Goal: Task Accomplishment & Management: Use online tool/utility

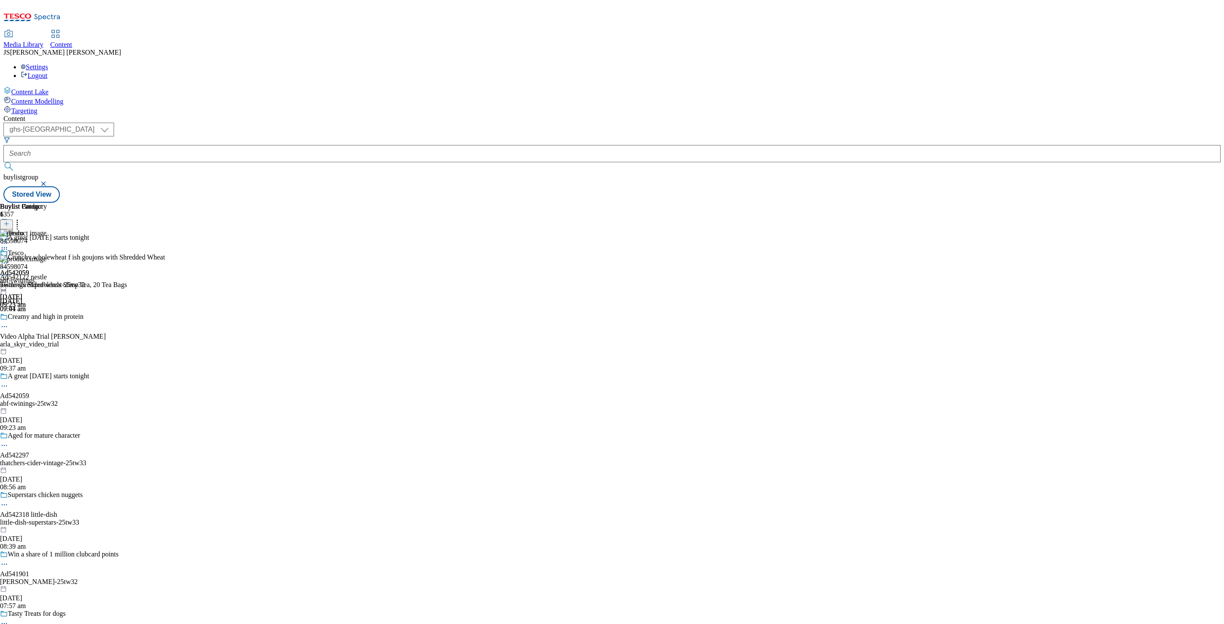
select select "ghs-[GEOGRAPHIC_DATA]"
click at [28, 263] on span "84598074" at bounding box center [14, 267] width 28 height 8
click at [127, 271] on div at bounding box center [63, 276] width 127 height 10
click at [40, 288] on button "Edit" at bounding box center [28, 293] width 23 height 10
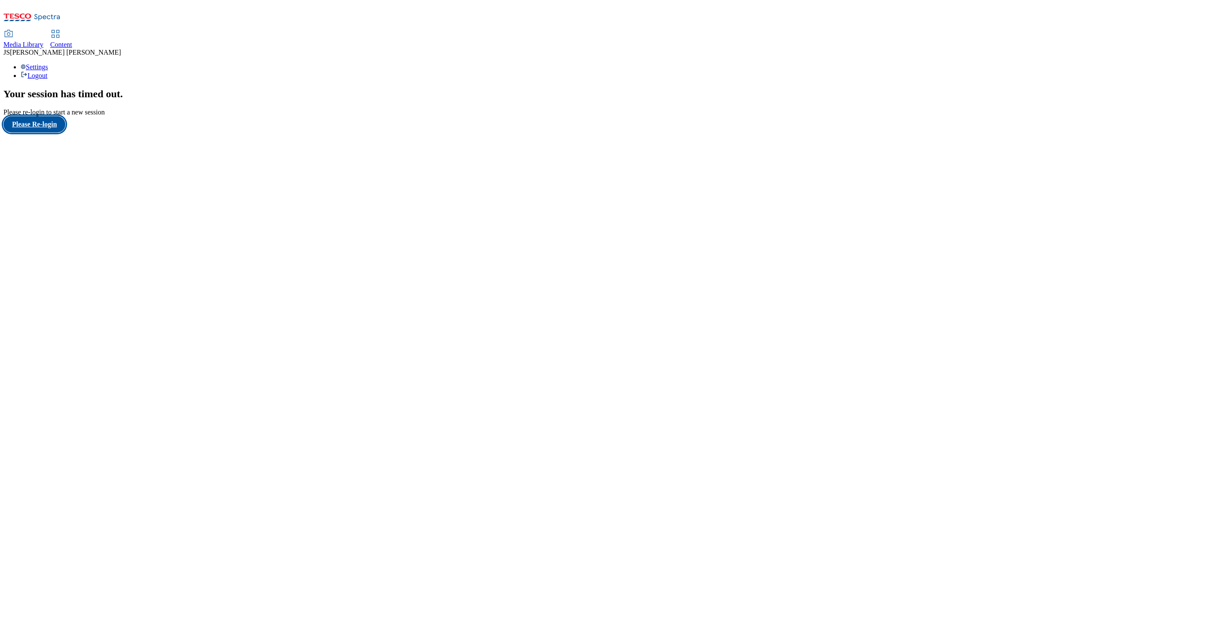
click at [46, 133] on button "Please Re-login" at bounding box center [34, 124] width 62 height 16
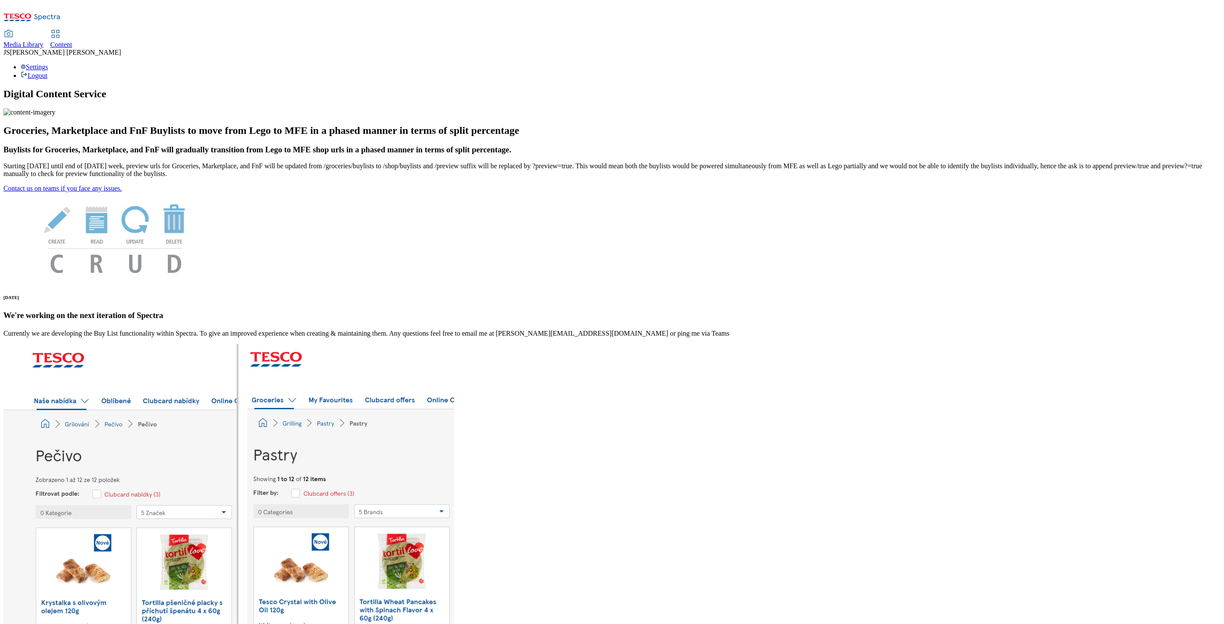
click at [72, 41] on div "Content" at bounding box center [61, 45] width 22 height 8
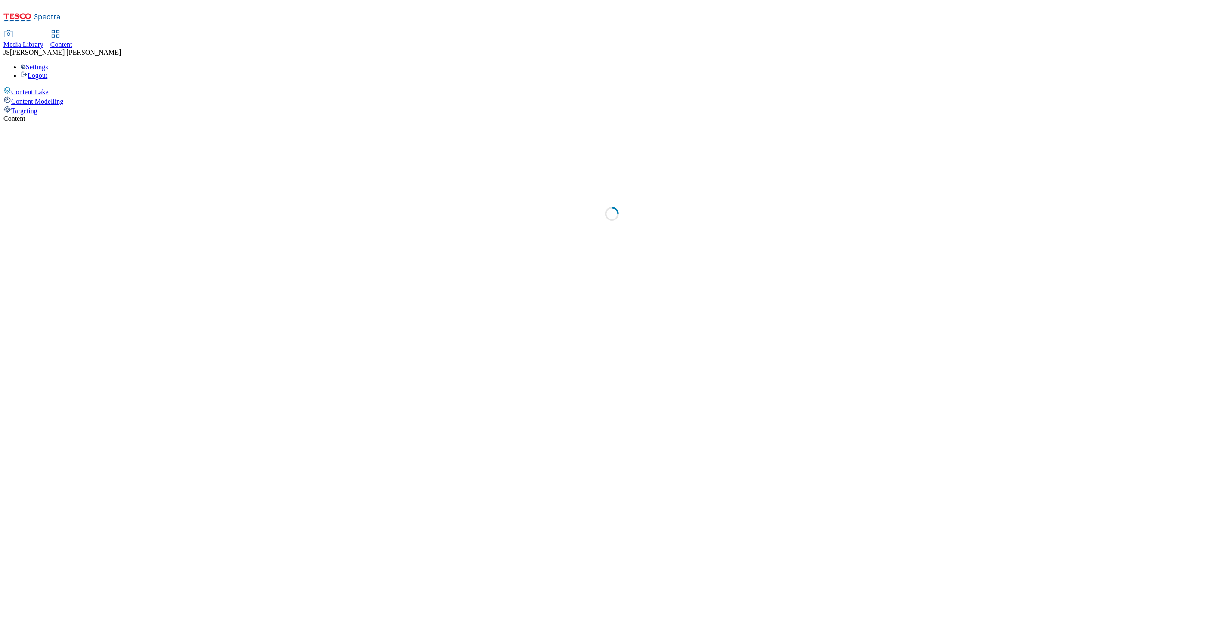
select select "ghs-uk"
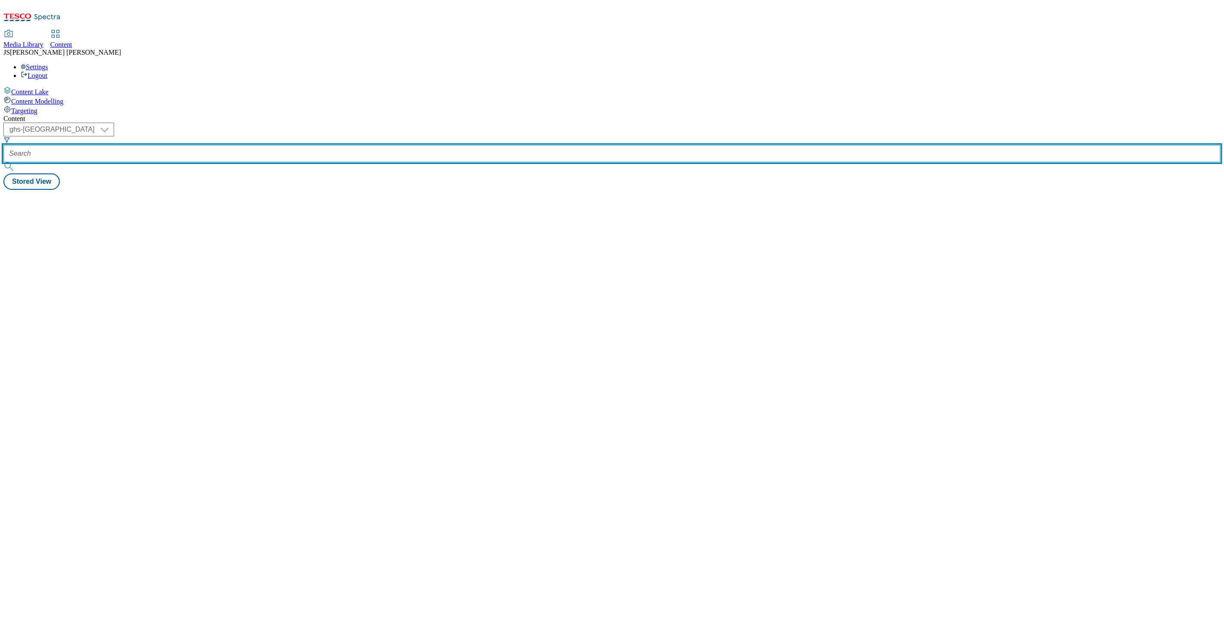
click at [215, 145] on input "text" at bounding box center [611, 153] width 1217 height 17
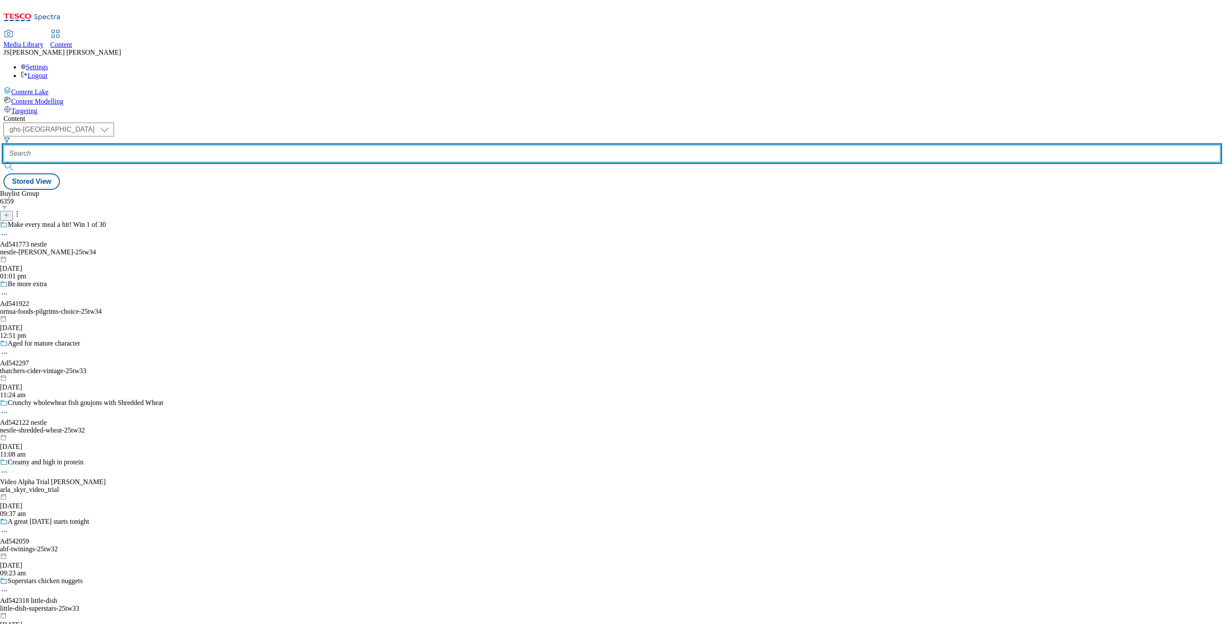
paste input "86420057"
type input "86420057"
drag, startPoint x: 217, startPoint y: 69, endPoint x: 170, endPoint y: 65, distance: 46.7
click at [172, 136] on form "86420057" at bounding box center [611, 154] width 1217 height 37
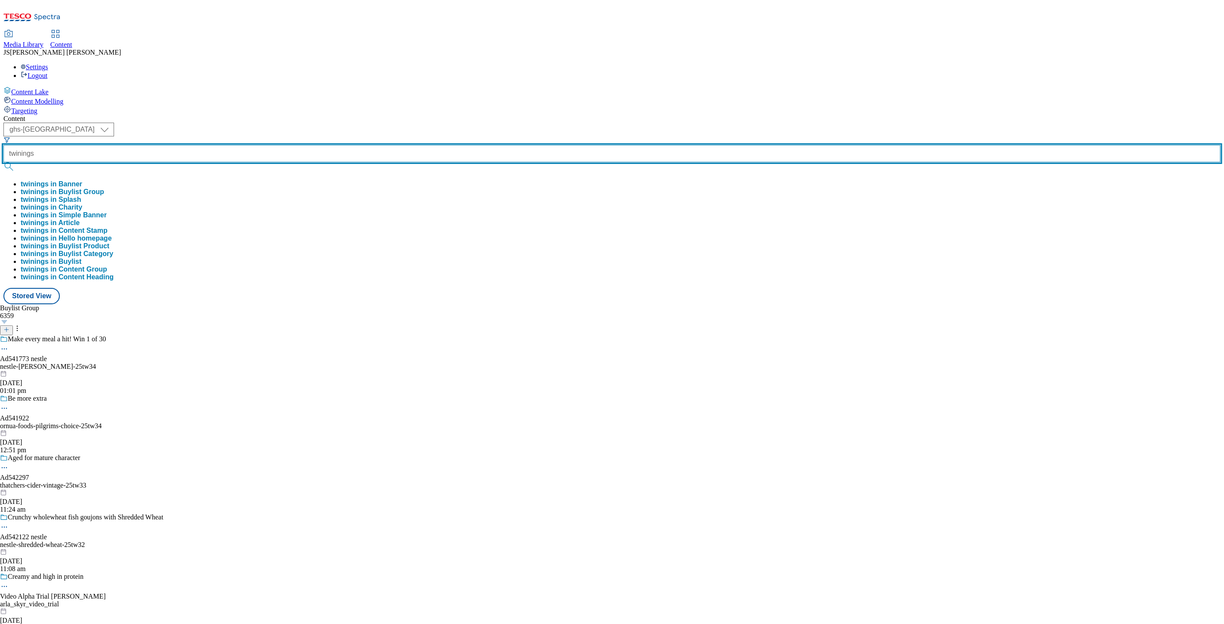
type input "twinings"
click at [3, 162] on button "submit" at bounding box center [9, 166] width 12 height 9
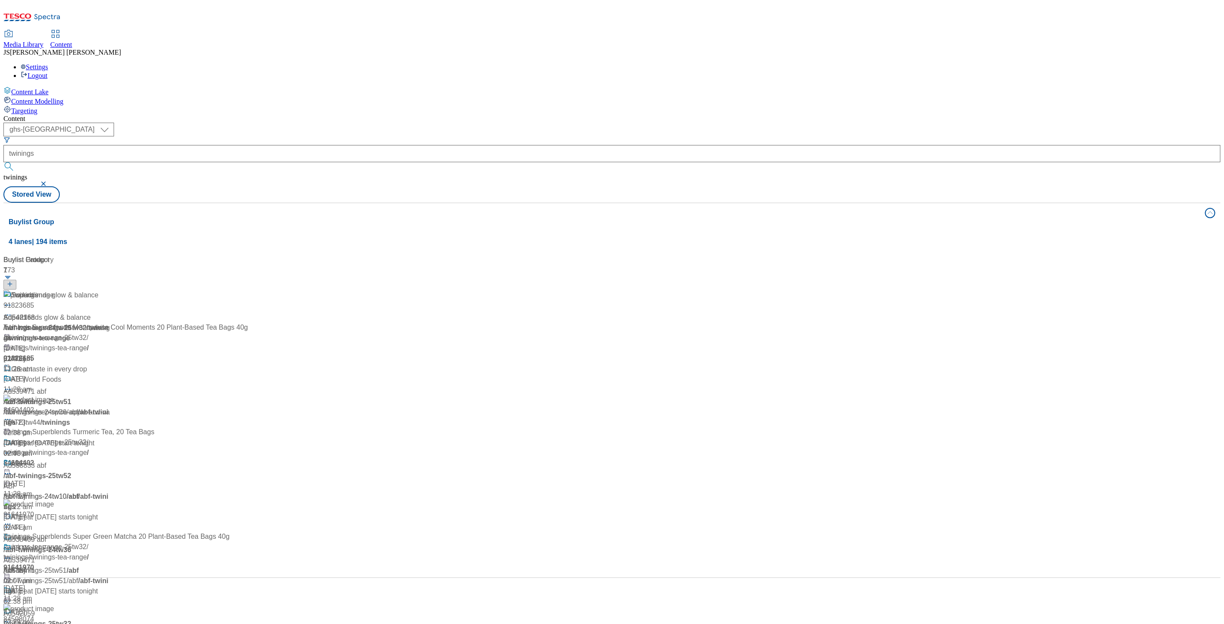
click at [395, 115] on div "Content ( optional ) ghs-roi ghs-uk ghs-uk twinings twinings Stored View Buylis…" at bounding box center [611, 346] width 1217 height 463
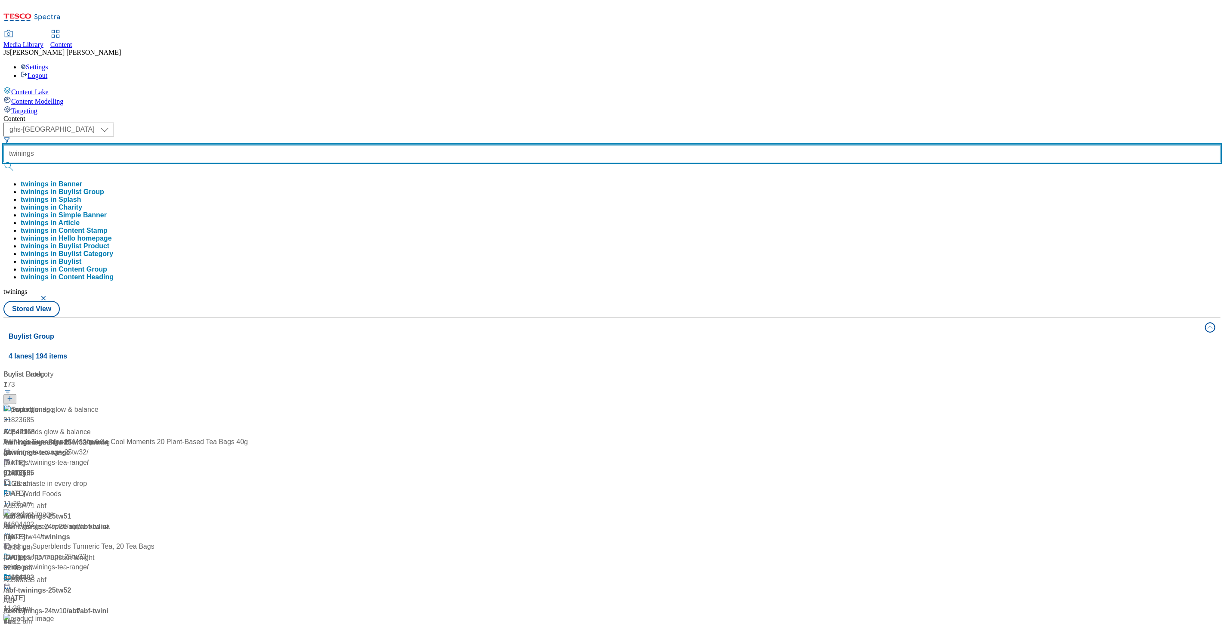
drag, startPoint x: 216, startPoint y: 73, endPoint x: 194, endPoint y: 73, distance: 21.9
click at [194, 145] on div "twinings twinings in Banner twinings in Buylist Group twinings in Splash twinin…" at bounding box center [611, 213] width 1217 height 136
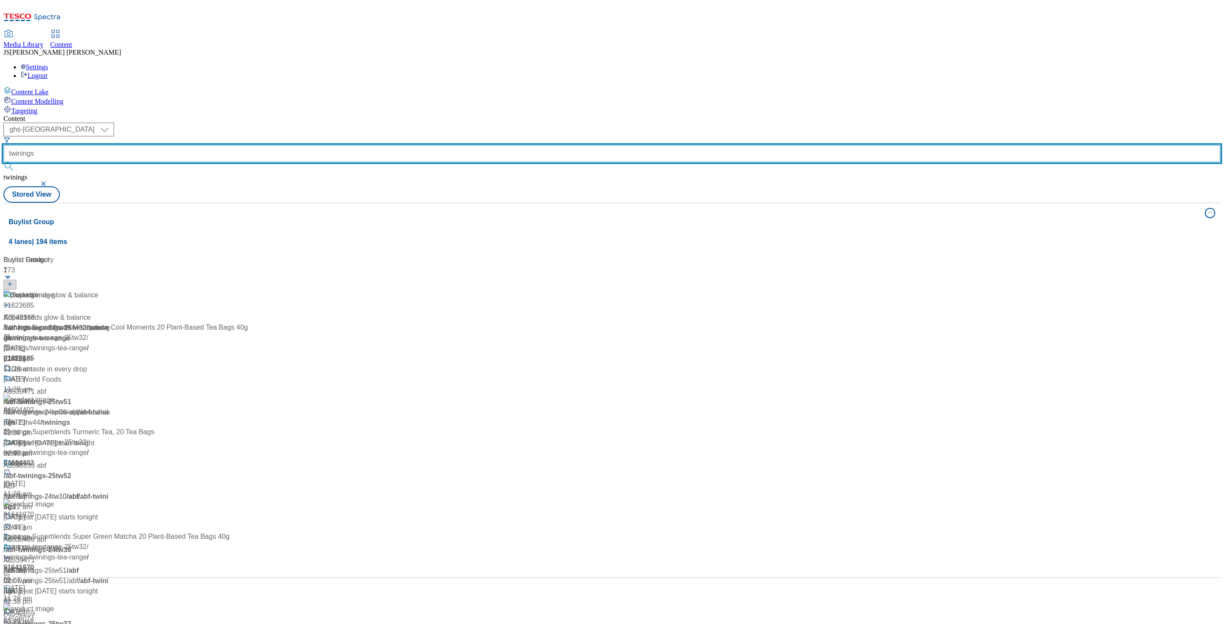
drag, startPoint x: 212, startPoint y: 67, endPoint x: 159, endPoint y: 62, distance: 53.1
click at [159, 123] on div "( optional ) ghs-roi ghs-uk ghs-uk twinings twinings" at bounding box center [611, 155] width 1217 height 64
click at [205, 145] on input "text" at bounding box center [611, 153] width 1217 height 17
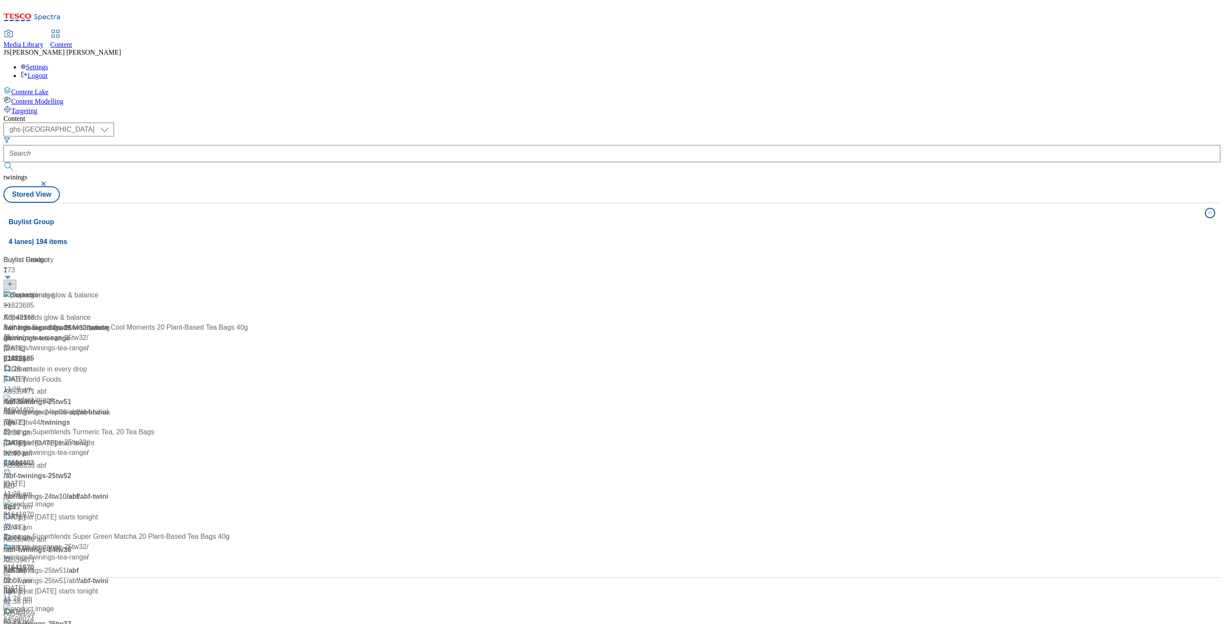
click at [49, 181] on button "button" at bounding box center [44, 183] width 9 height 5
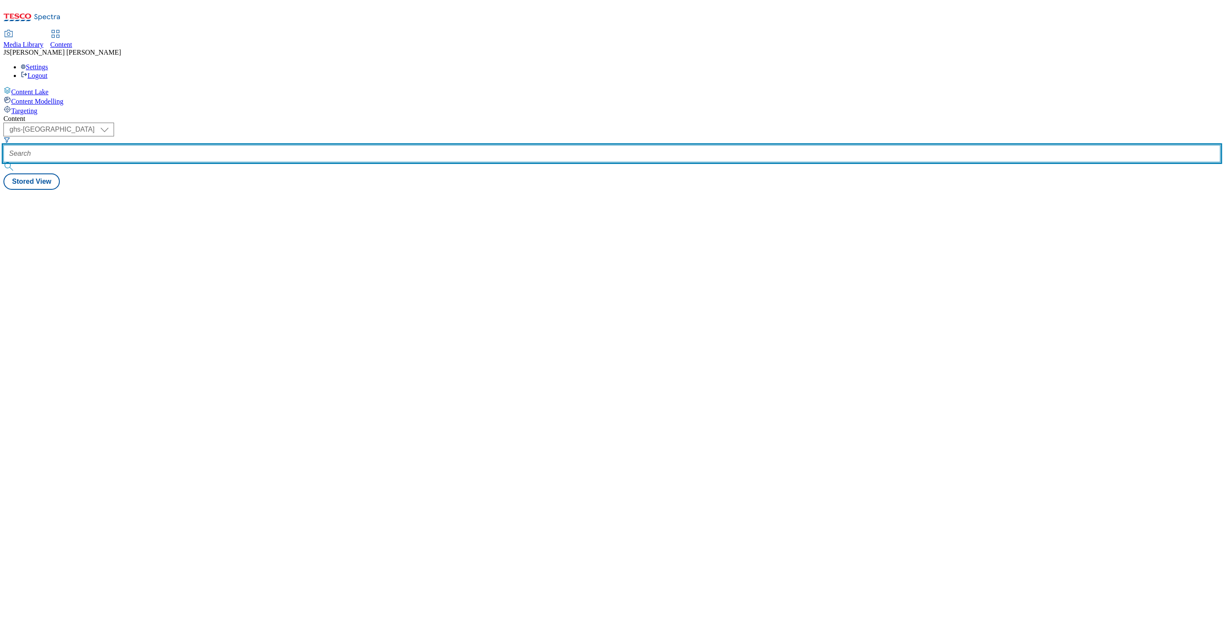
click at [207, 145] on input "text" at bounding box center [611, 153] width 1217 height 17
paste input "542059"
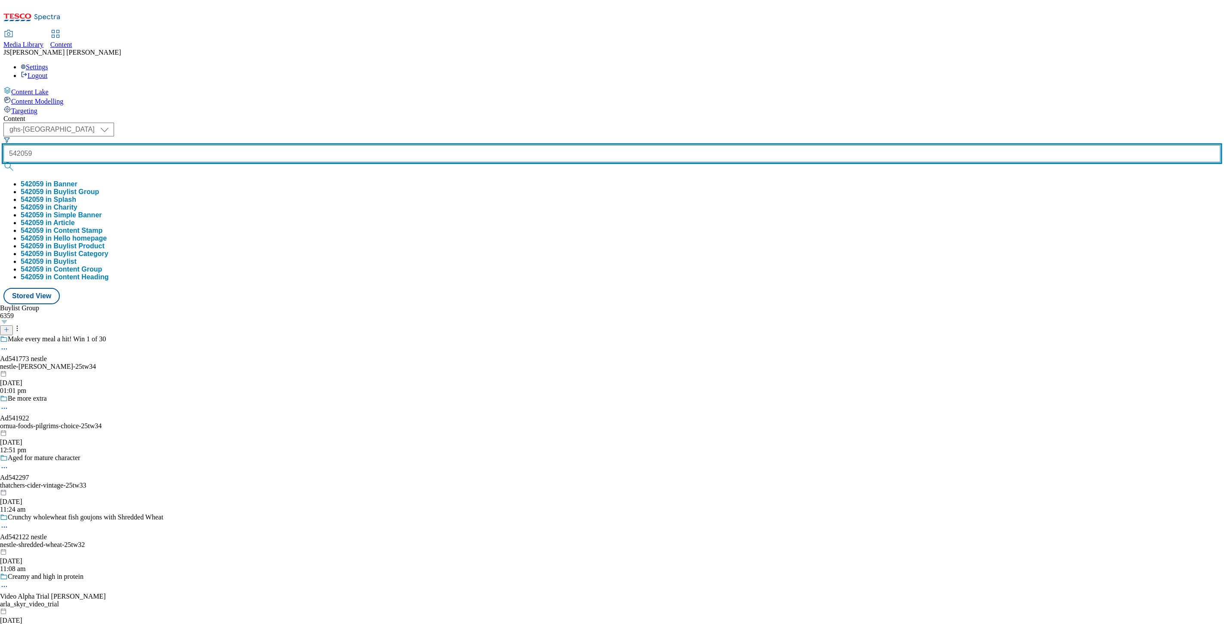
type input "542059"
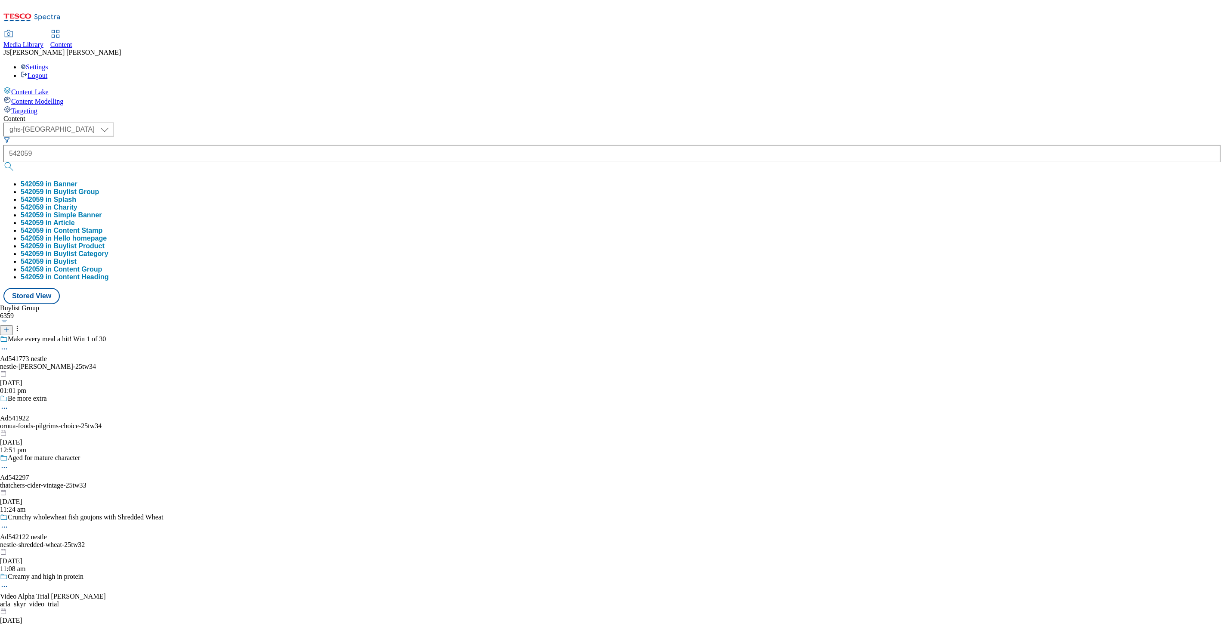
click at [301, 115] on div "Content ( optional ) ghs-roi ghs-uk ghs-uk 542059 542059 in Banner 542059 in Bu…" at bounding box center [611, 209] width 1217 height 189
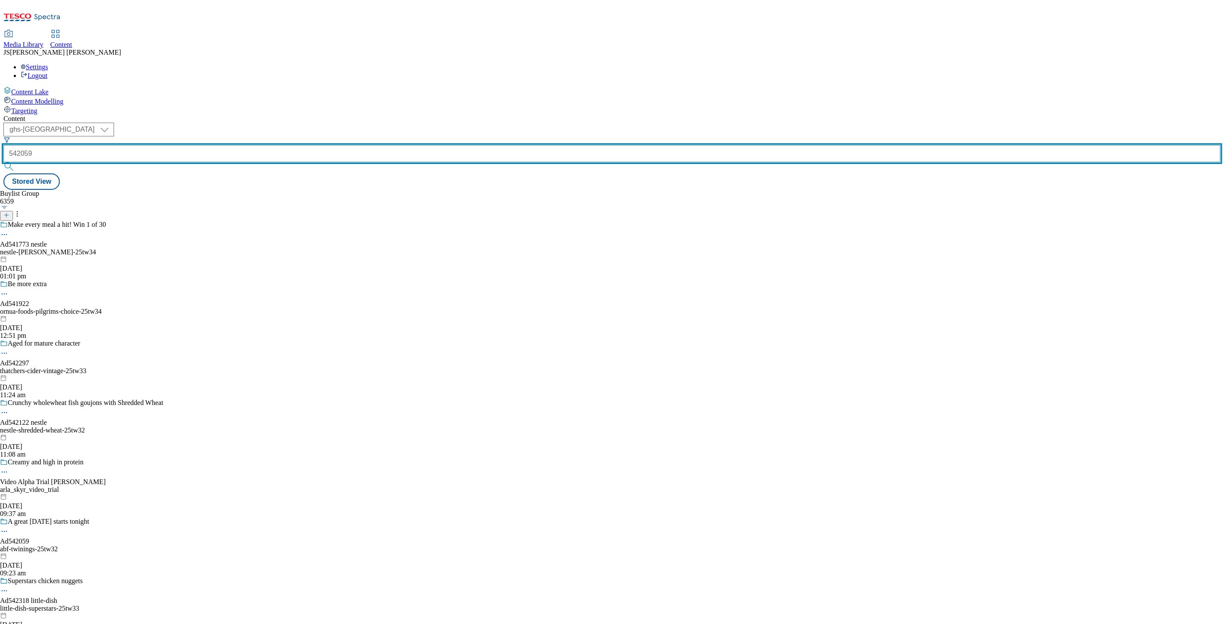
click at [211, 145] on input "542059" at bounding box center [611, 153] width 1217 height 17
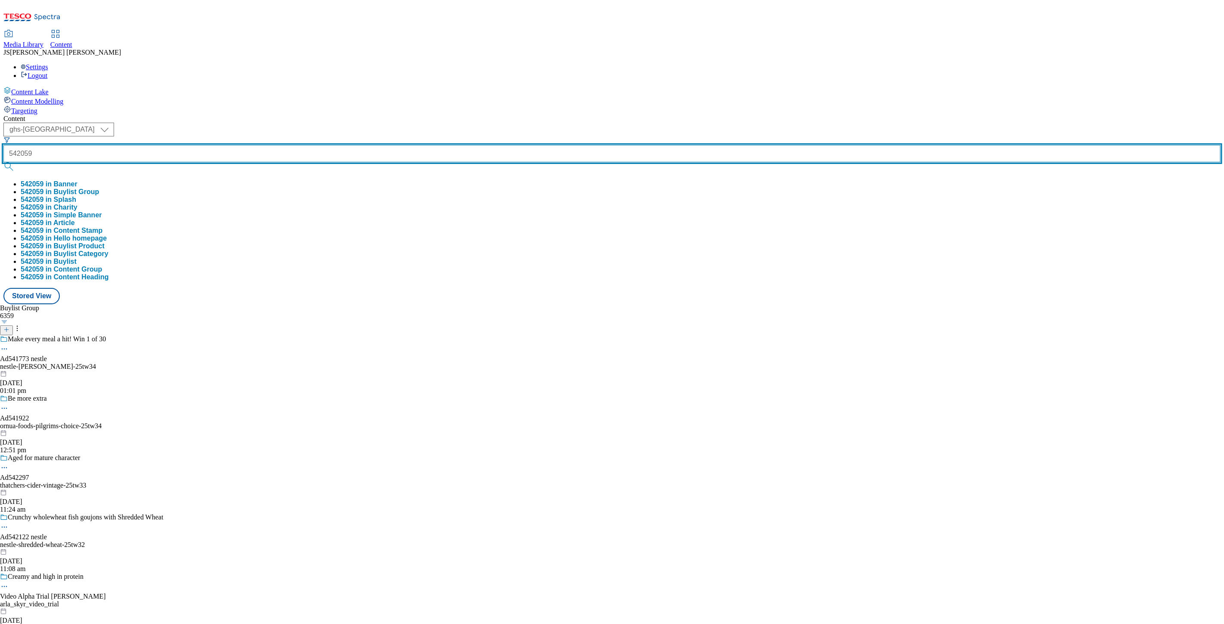
click at [3, 162] on button "submit" at bounding box center [9, 166] width 12 height 9
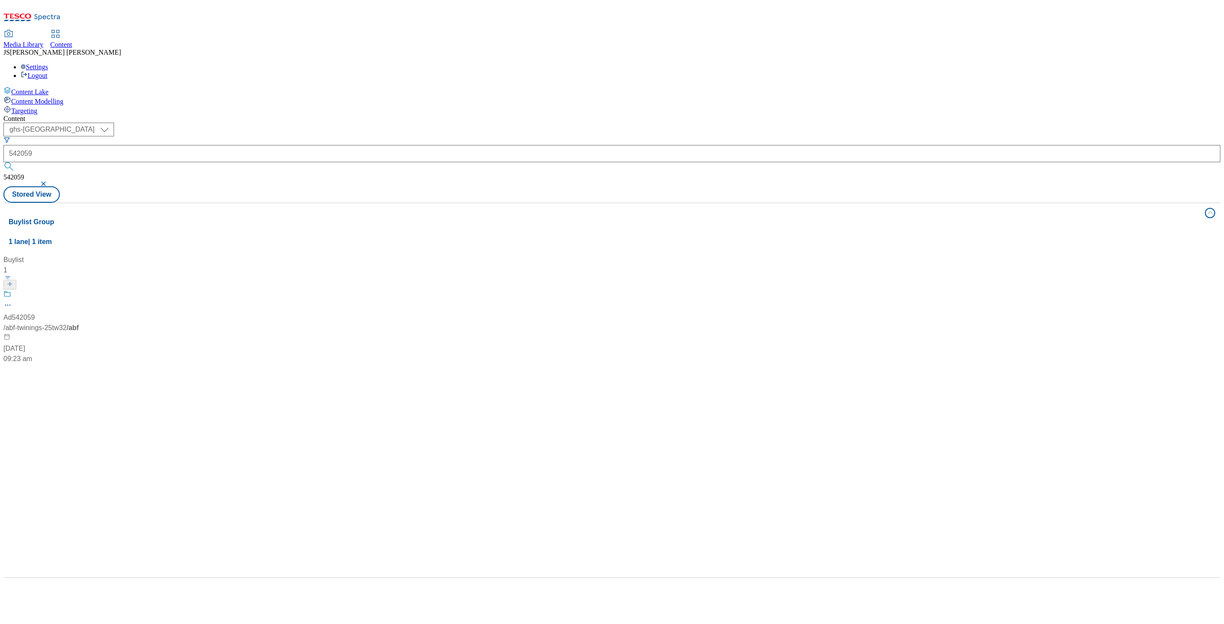
click at [373, 123] on div "( optional ) ghs-roi ghs-uk ghs-uk 542059 542059 Stored View" at bounding box center [611, 163] width 1217 height 80
click at [111, 323] on div "/ abf-twinings-25tw32 / abf" at bounding box center [57, 328] width 108 height 10
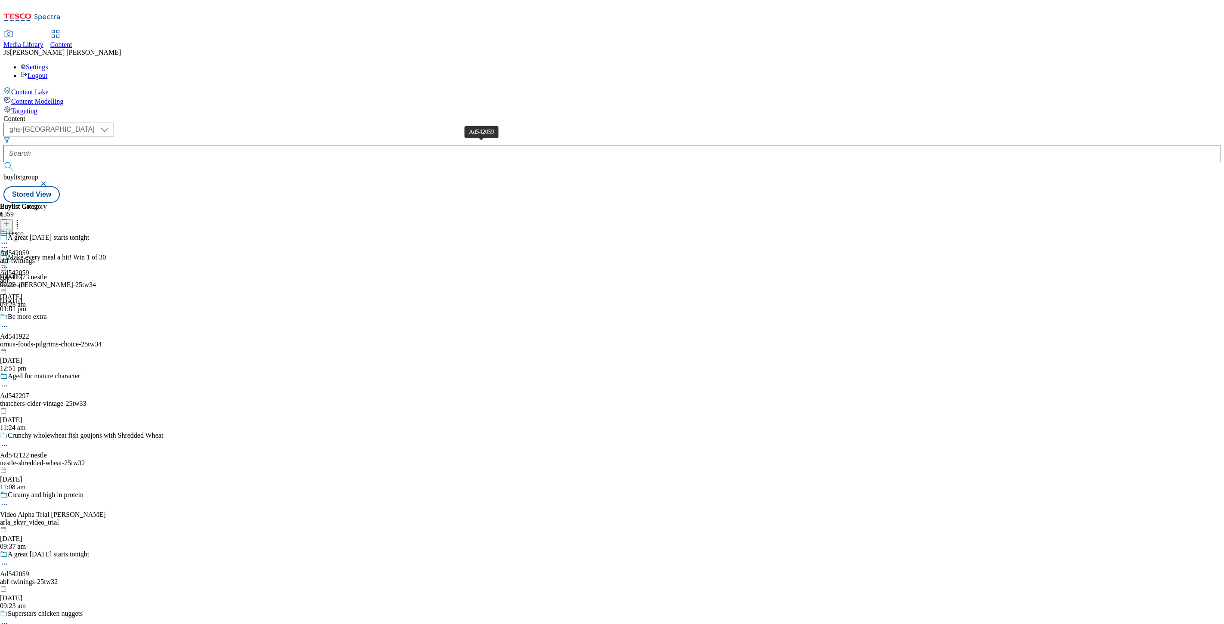
click at [29, 249] on div "Ad542059" at bounding box center [14, 253] width 29 height 8
click at [127, 245] on div at bounding box center [63, 250] width 127 height 10
click at [37, 264] on span "Edit" at bounding box center [32, 267] width 10 height 6
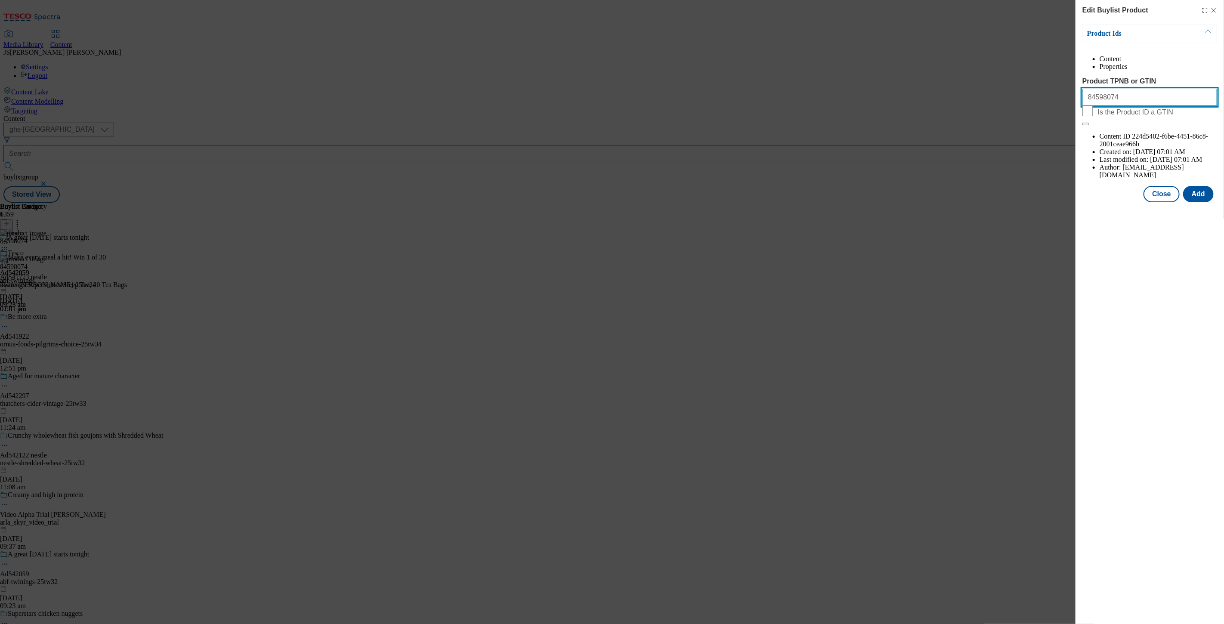
click at [1124, 106] on input "84598074" at bounding box center [1149, 97] width 135 height 17
click at [1139, 215] on div "Edit Buylist Product Product Ids Content Properties Product TPNB or GTIN Is the…" at bounding box center [1149, 312] width 148 height 624
click at [1115, 106] on input "Product TPNB or GTIN" at bounding box center [1149, 97] width 135 height 17
paste input "84598074 89966126 92061708 86420057 92059355 84598241 90937857 91641970 8460440…"
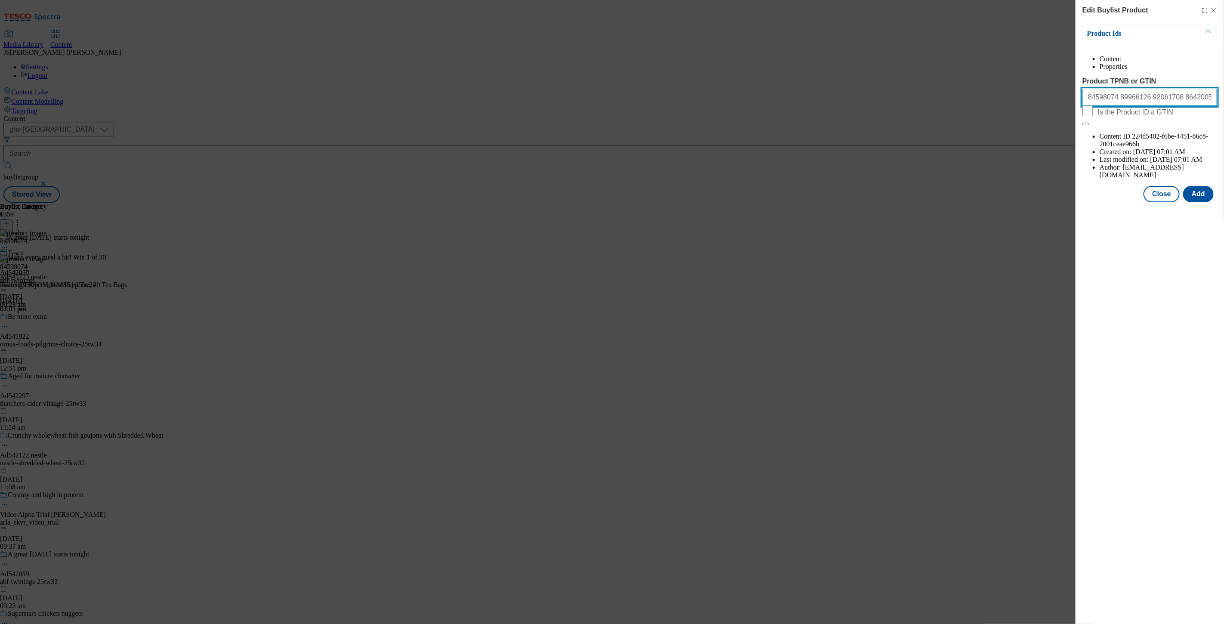
drag, startPoint x: 1168, startPoint y: 118, endPoint x: 1043, endPoint y: 116, distance: 125.7
click at [1043, 116] on div "Edit Buylist Product Product Ids Content Properties Product TPNB or GTIN 845980…" at bounding box center [612, 312] width 1224 height 624
click at [1121, 106] on input "84598074 89966126 92061708 86420057 92059355 84598241 90937857 91641970 8460440…" at bounding box center [1149, 97] width 135 height 17
type input "84598074 89966126 92061708 86420057 92059355 84598241 90937857 91641970 8460440…"
click at [1201, 186] on button "Add" at bounding box center [1198, 194] width 31 height 16
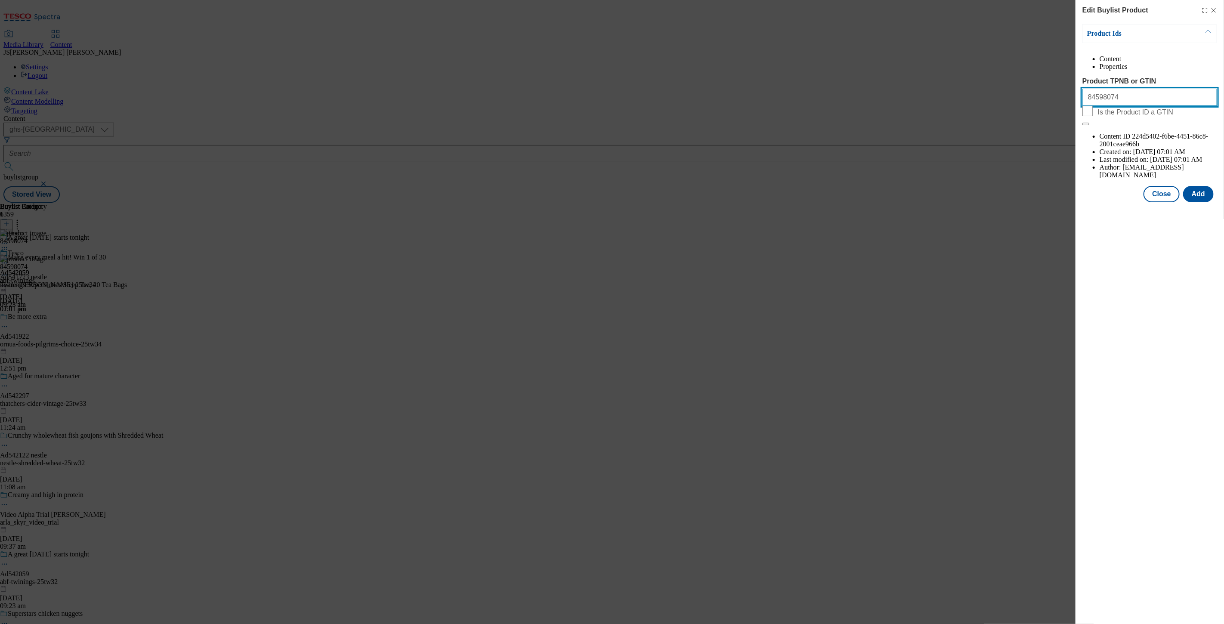
click at [1145, 106] on input "84598074" at bounding box center [1149, 97] width 135 height 17
paste input "089966126"
type input "84598074 089966126"
click at [1201, 186] on button "Add" at bounding box center [1198, 194] width 31 height 16
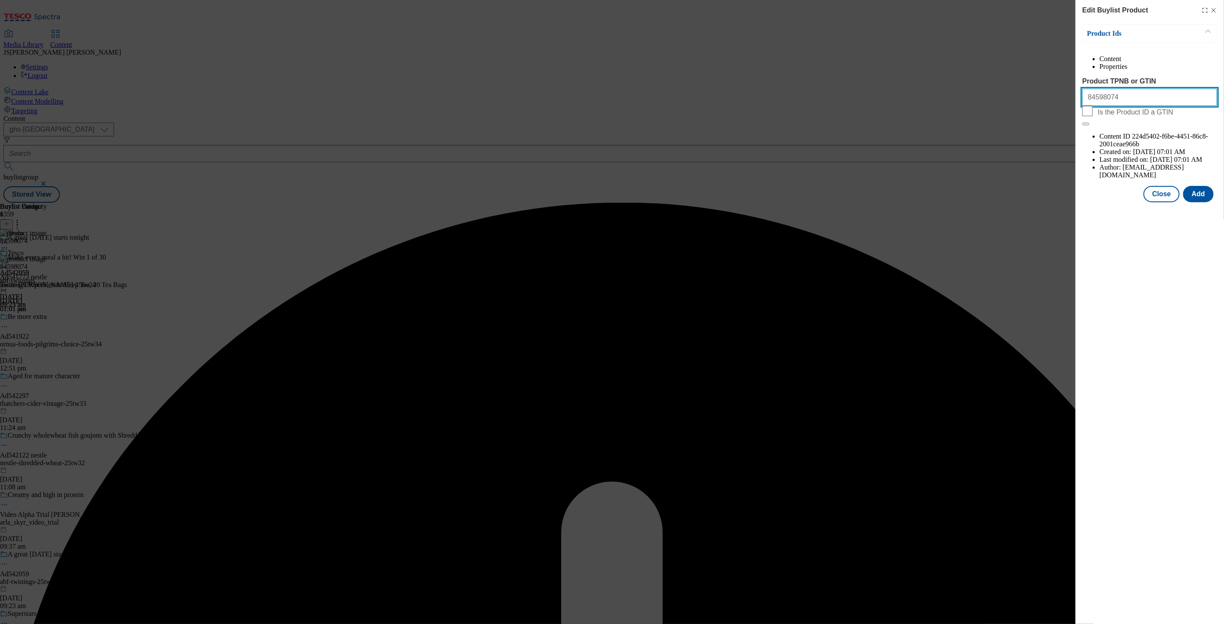
click at [1130, 106] on input "84598074" at bounding box center [1149, 97] width 135 height 17
paste input "70177229726"
type input "70177229726"
click at [1092, 116] on input "Is the Product ID a GTIN" at bounding box center [1087, 111] width 10 height 10
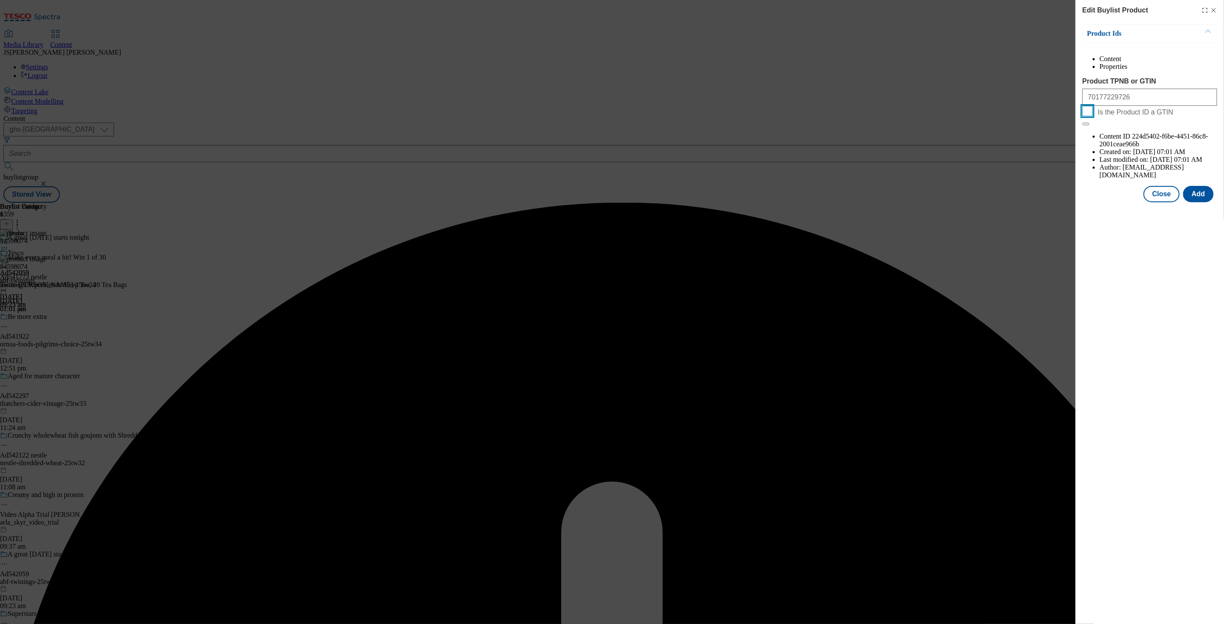
checkbox input "true"
click at [1206, 186] on button "Add" at bounding box center [1198, 194] width 31 height 16
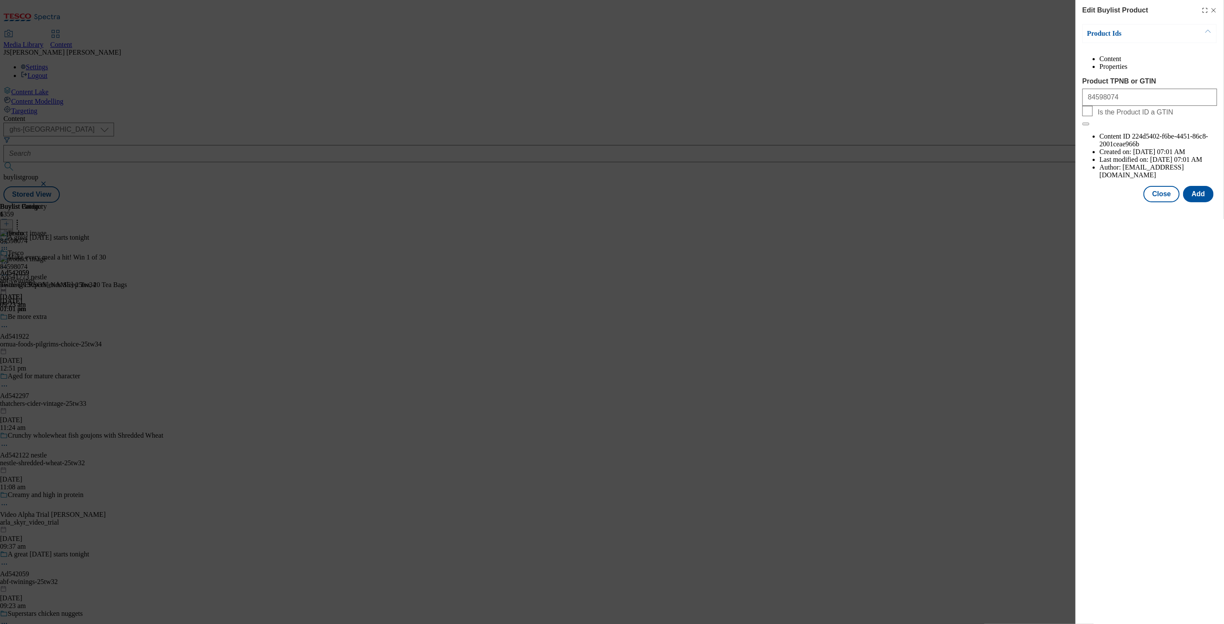
click at [1025, 160] on div "Edit Buylist Product Product Ids Content Properties Product TPNB or GTIN 845980…" at bounding box center [612, 312] width 1224 height 624
click at [1213, 12] on icon "Modal" at bounding box center [1213, 10] width 7 height 7
